Goal: Transaction & Acquisition: Subscribe to service/newsletter

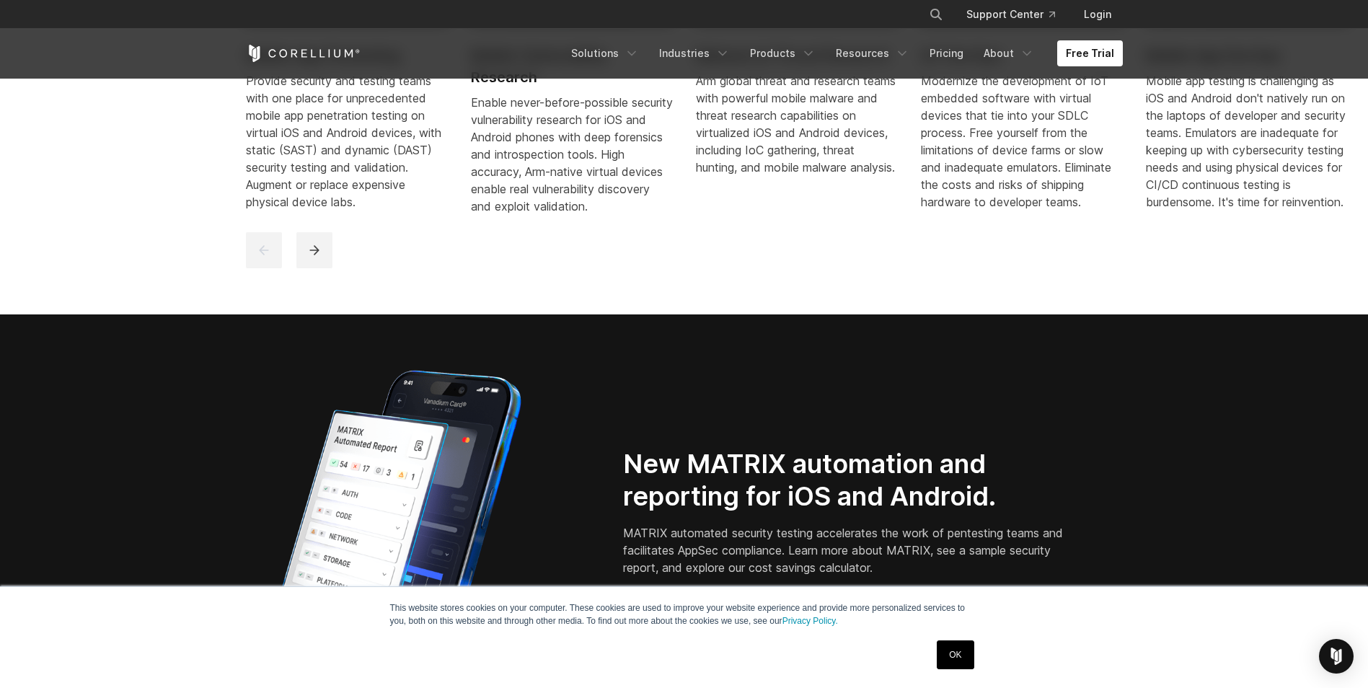
scroll to position [1154, 0]
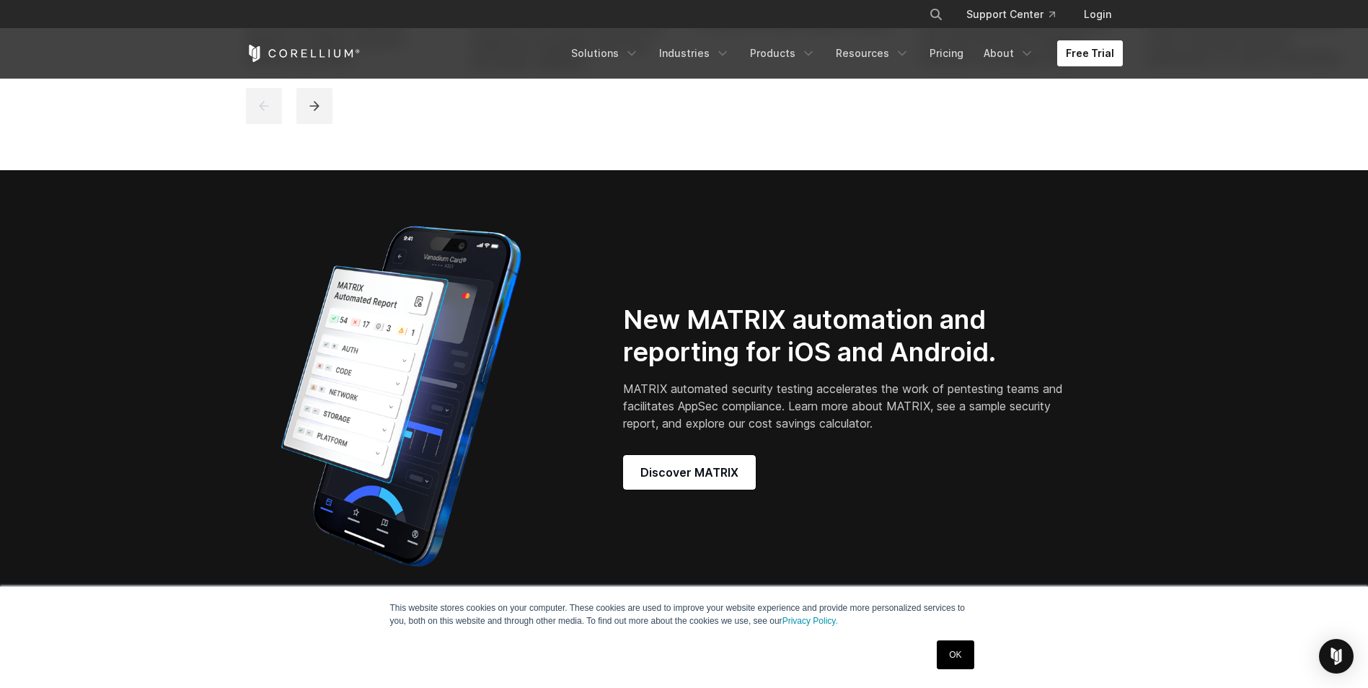
click at [1092, 63] on link "Free Trial" at bounding box center [1091, 53] width 66 height 26
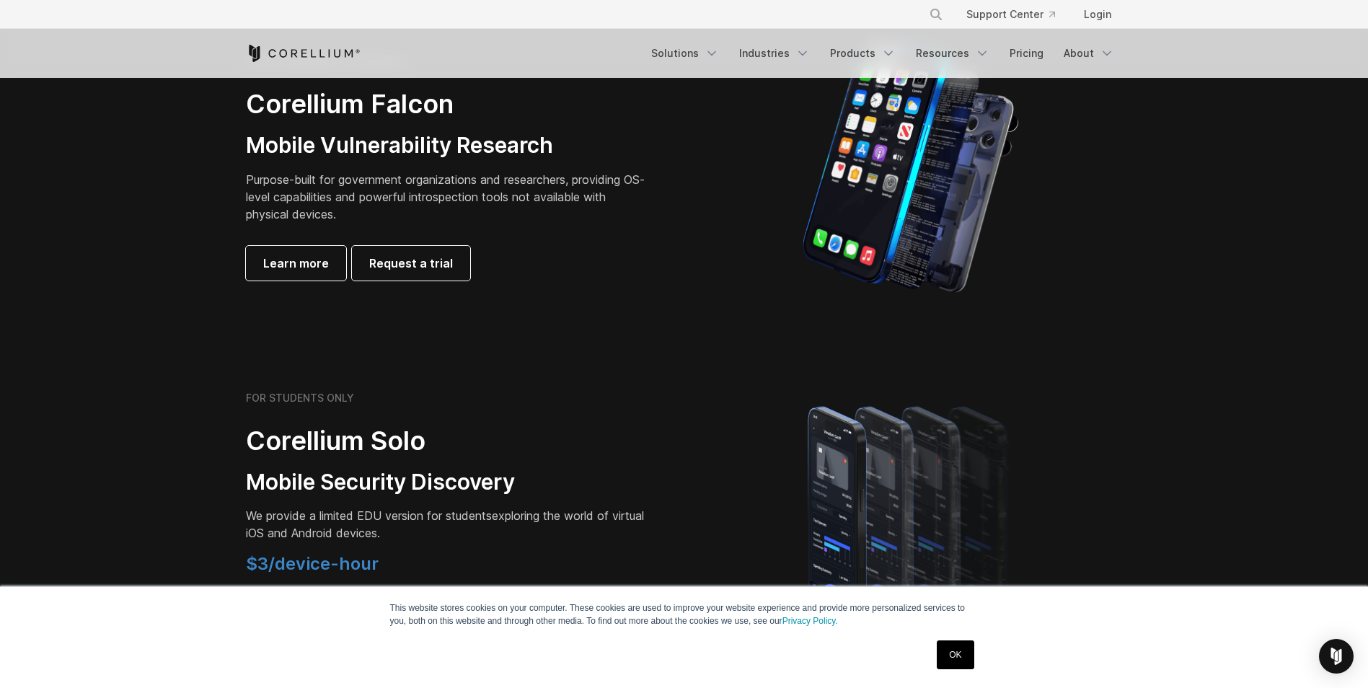
scroll to position [577, 0]
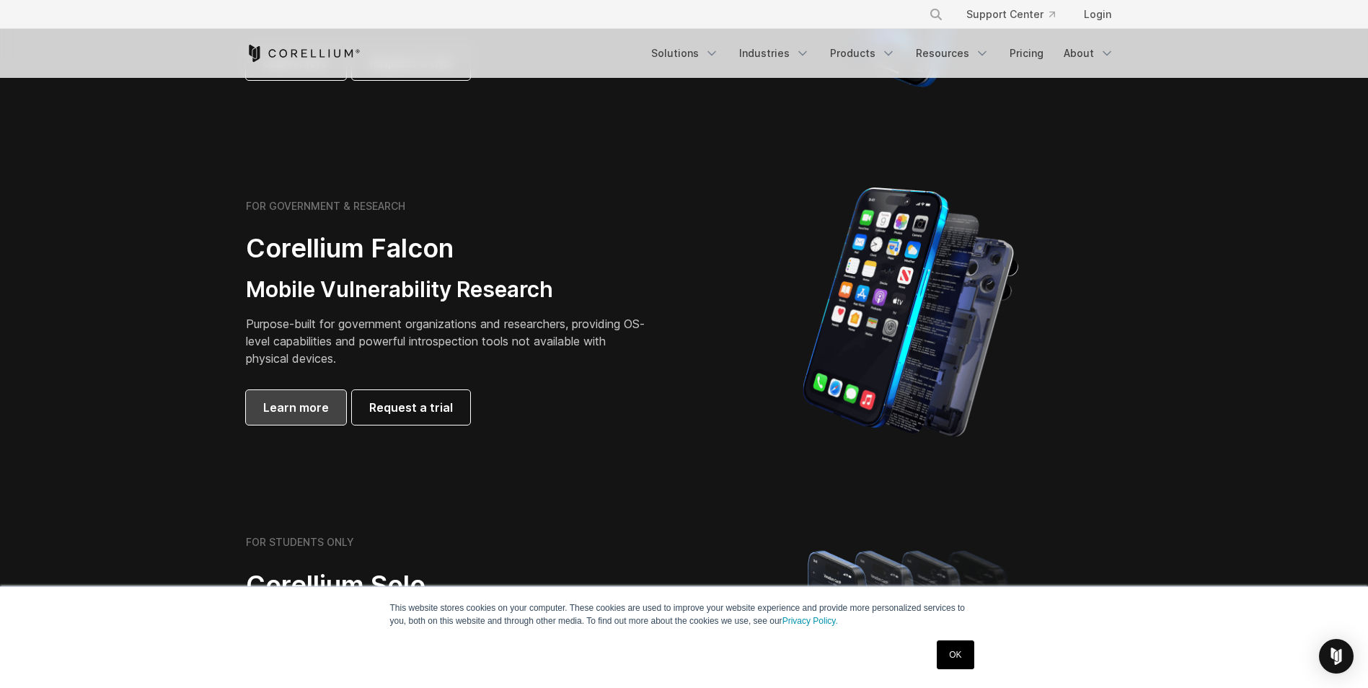
click at [296, 417] on link "Learn more" at bounding box center [296, 407] width 100 height 35
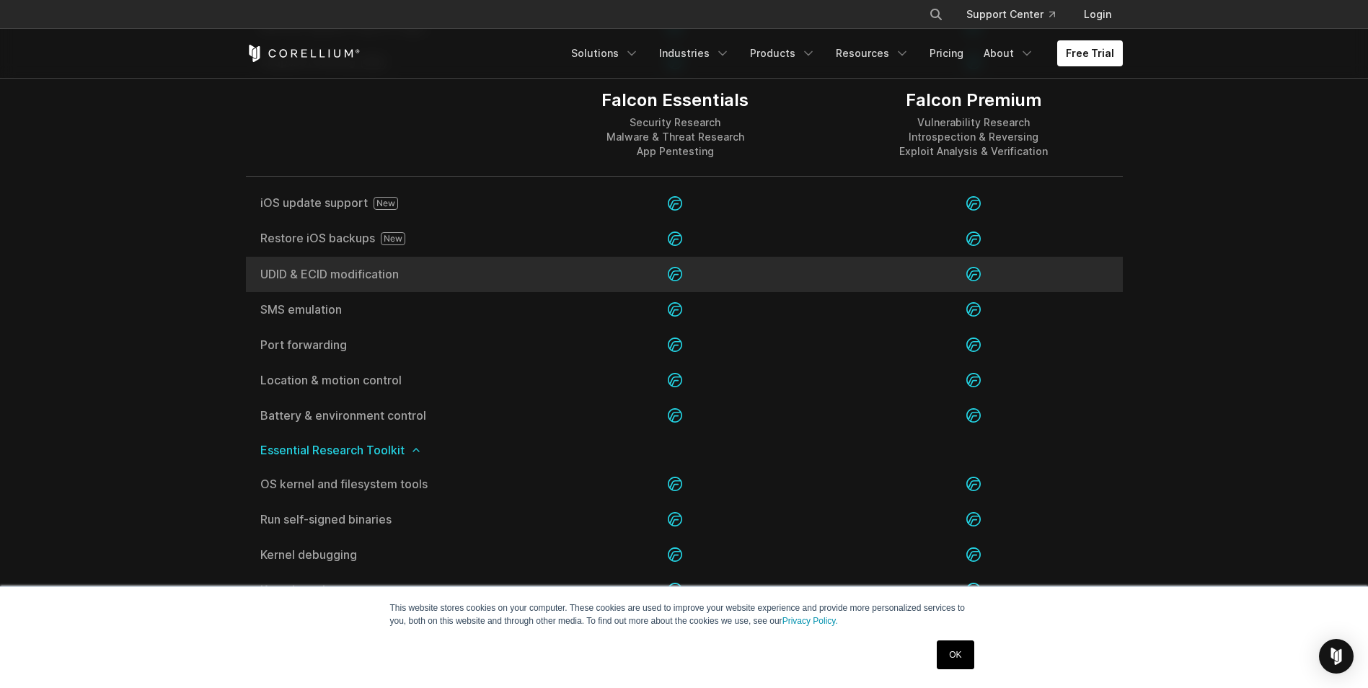
scroll to position [2381, 0]
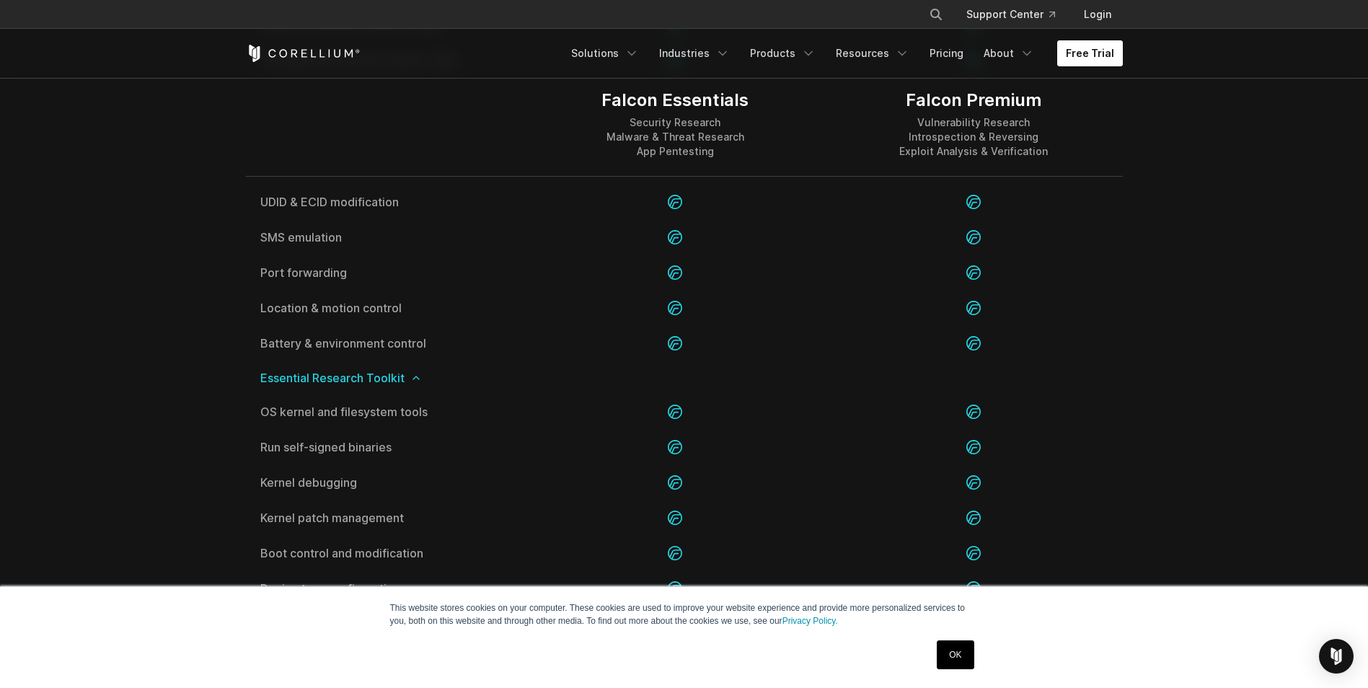
click at [1087, 50] on link "Free Trial" at bounding box center [1091, 53] width 66 height 26
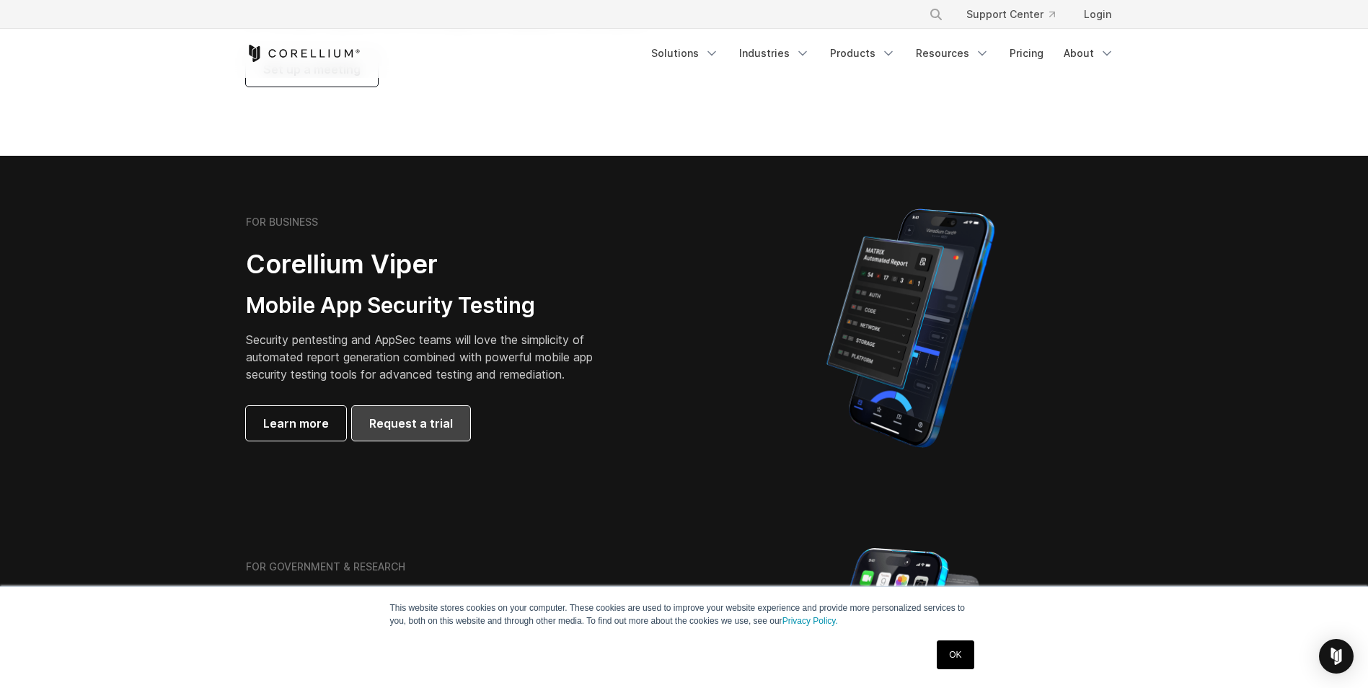
scroll to position [505, 0]
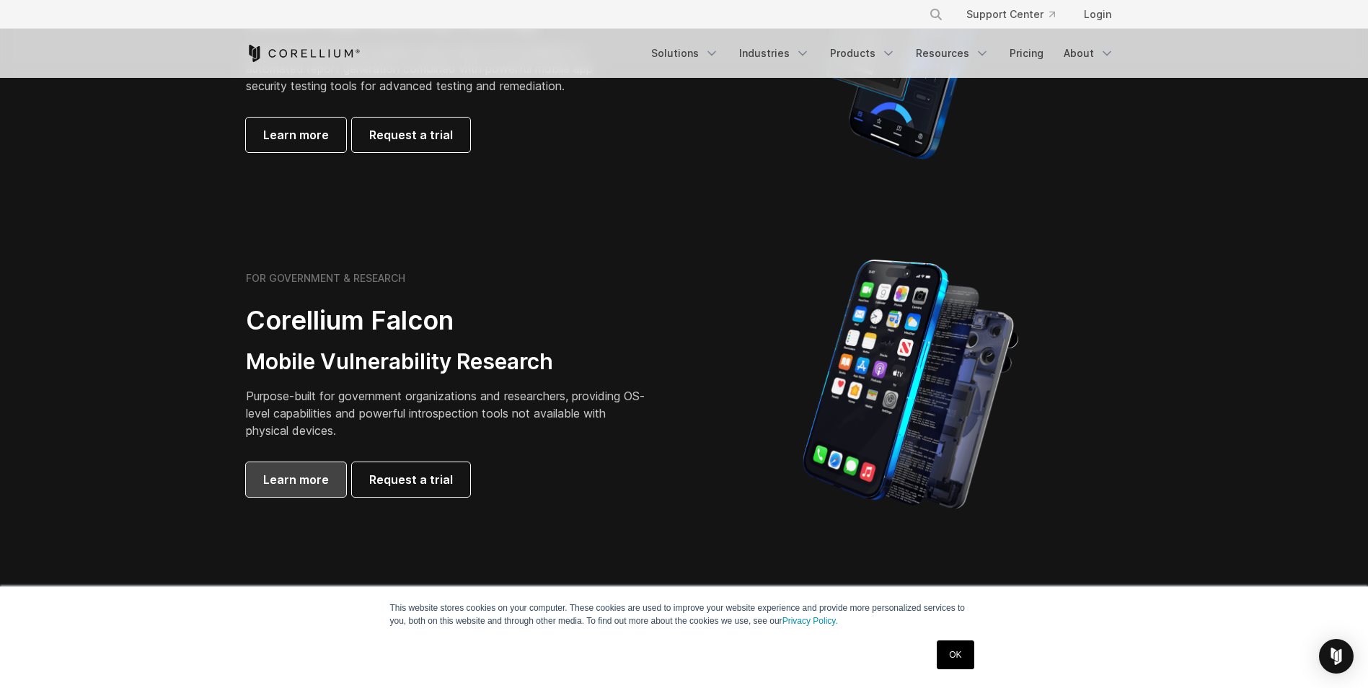
click at [296, 481] on span "Learn more" at bounding box center [296, 479] width 66 height 17
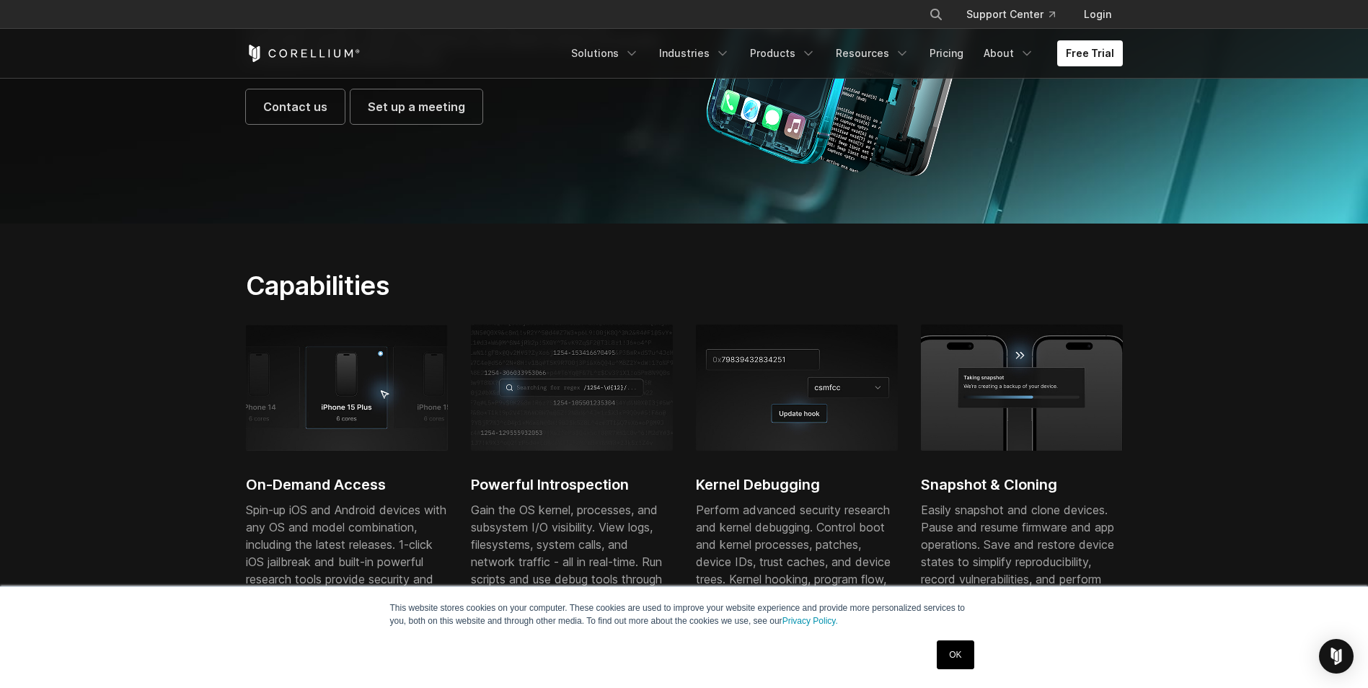
scroll to position [144, 0]
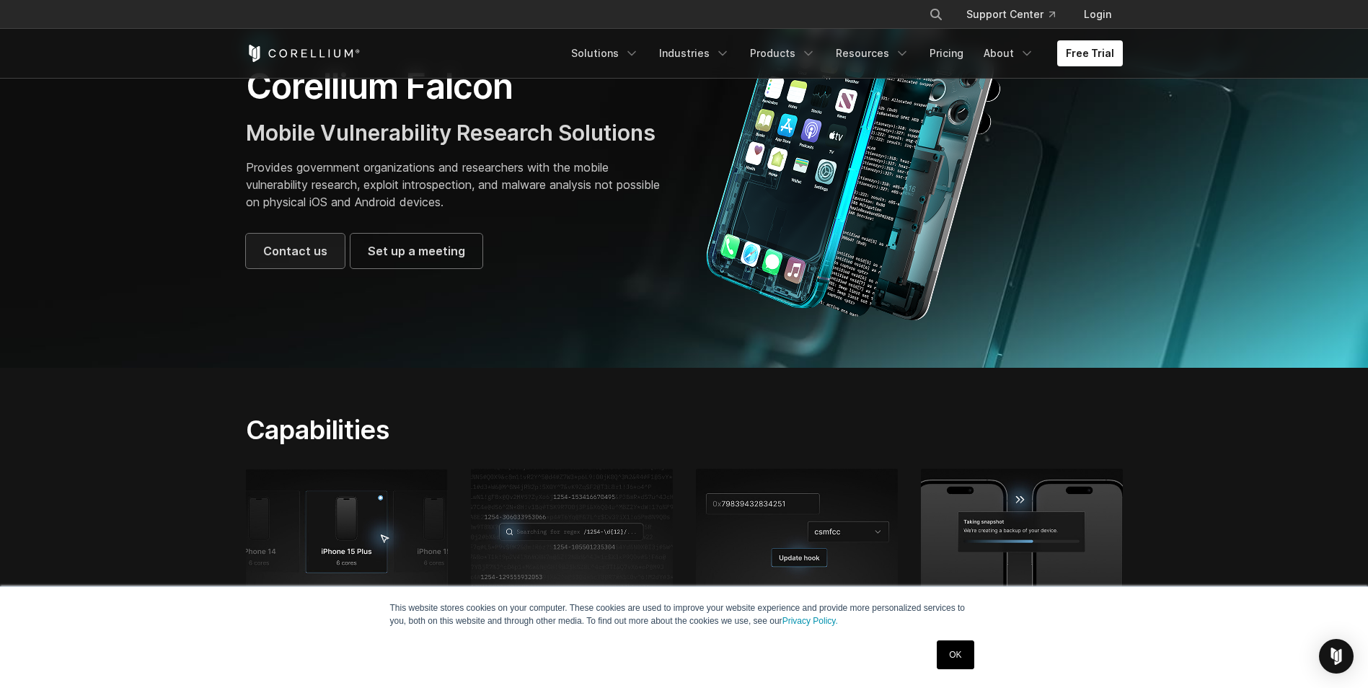
click at [315, 244] on span "Contact us" at bounding box center [295, 250] width 64 height 17
